Goal: Task Accomplishment & Management: Manage account settings

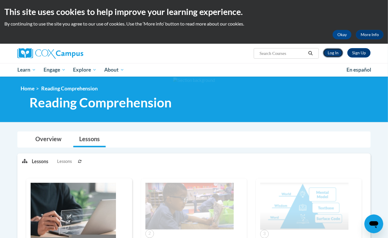
click at [333, 53] on link "Log In" at bounding box center [333, 52] width 20 height 9
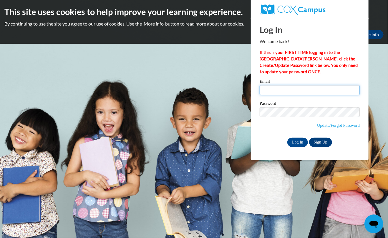
type input "skimbrough@grafton.k12.wi.us"
click at [298, 144] on input "Log In" at bounding box center [297, 142] width 21 height 9
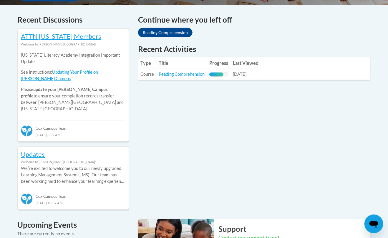
scroll to position [231, 0]
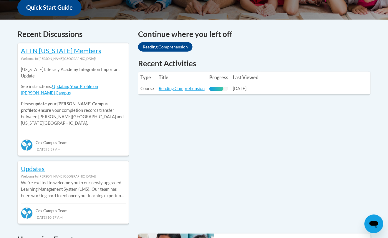
click at [304, 83] on table "Type Title Progress Last Viewed Type: Course Title: Reading Comprehension Progr…" at bounding box center [254, 83] width 232 height 23
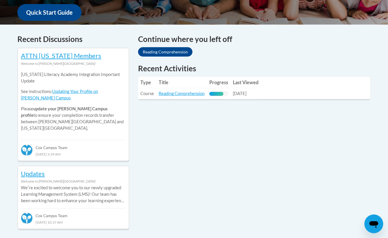
scroll to position [225, 0]
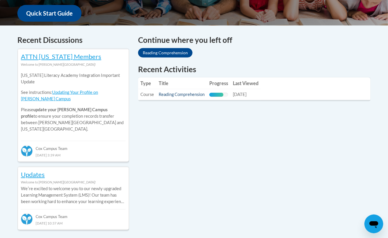
click at [183, 96] on link "Reading Comprehension" at bounding box center [181, 94] width 46 height 5
click at [185, 96] on link "Reading Comprehension" at bounding box center [181, 94] width 46 height 5
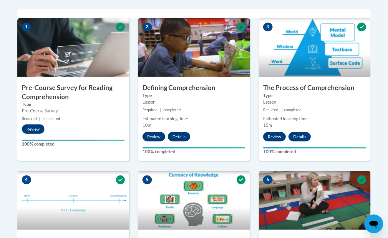
scroll to position [151, 0]
